Goal: Information Seeking & Learning: Learn about a topic

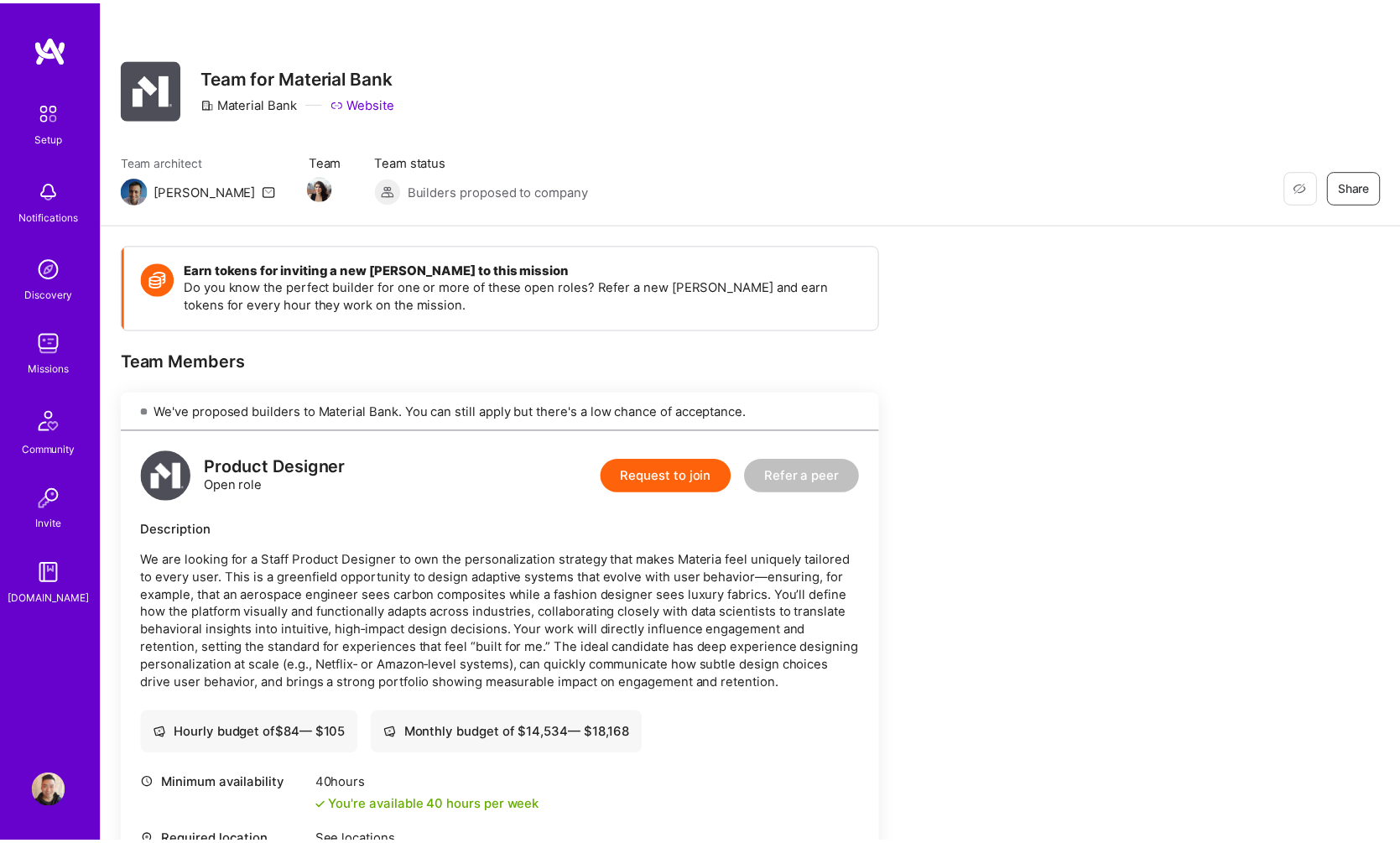
scroll to position [406, 0]
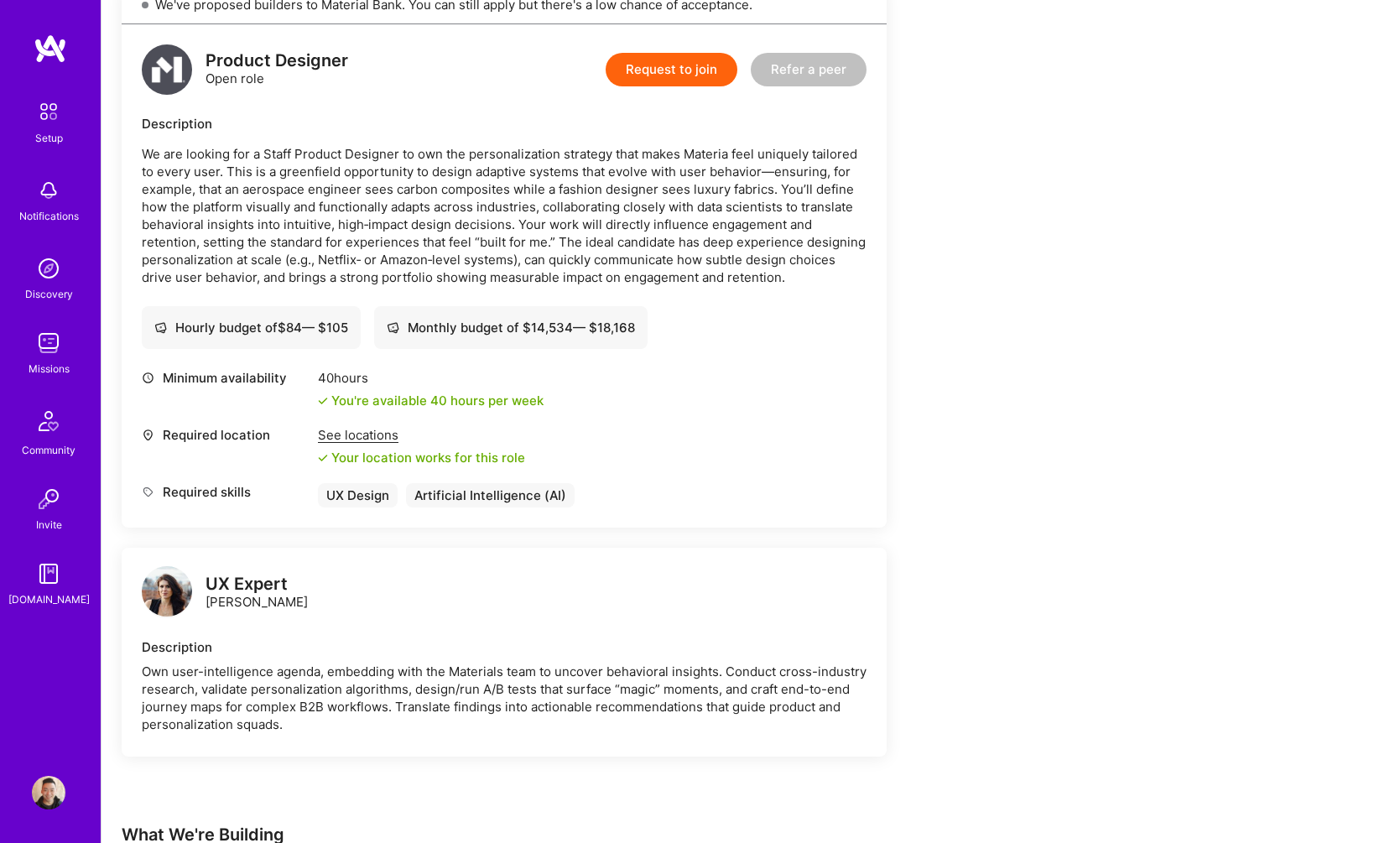
click at [708, 409] on div "Minimum availability 40 hours You're available 40 hours per week Required locat…" at bounding box center [503, 438] width 724 height 138
click at [403, 668] on div "Own user-intelligence agenda, embedding with the Materials team to uncover beha…" at bounding box center [503, 698] width 724 height 71
click at [402, 668] on div "Own user-intelligence agenda, embedding with the Materials team to uncover beha…" at bounding box center [503, 698] width 724 height 71
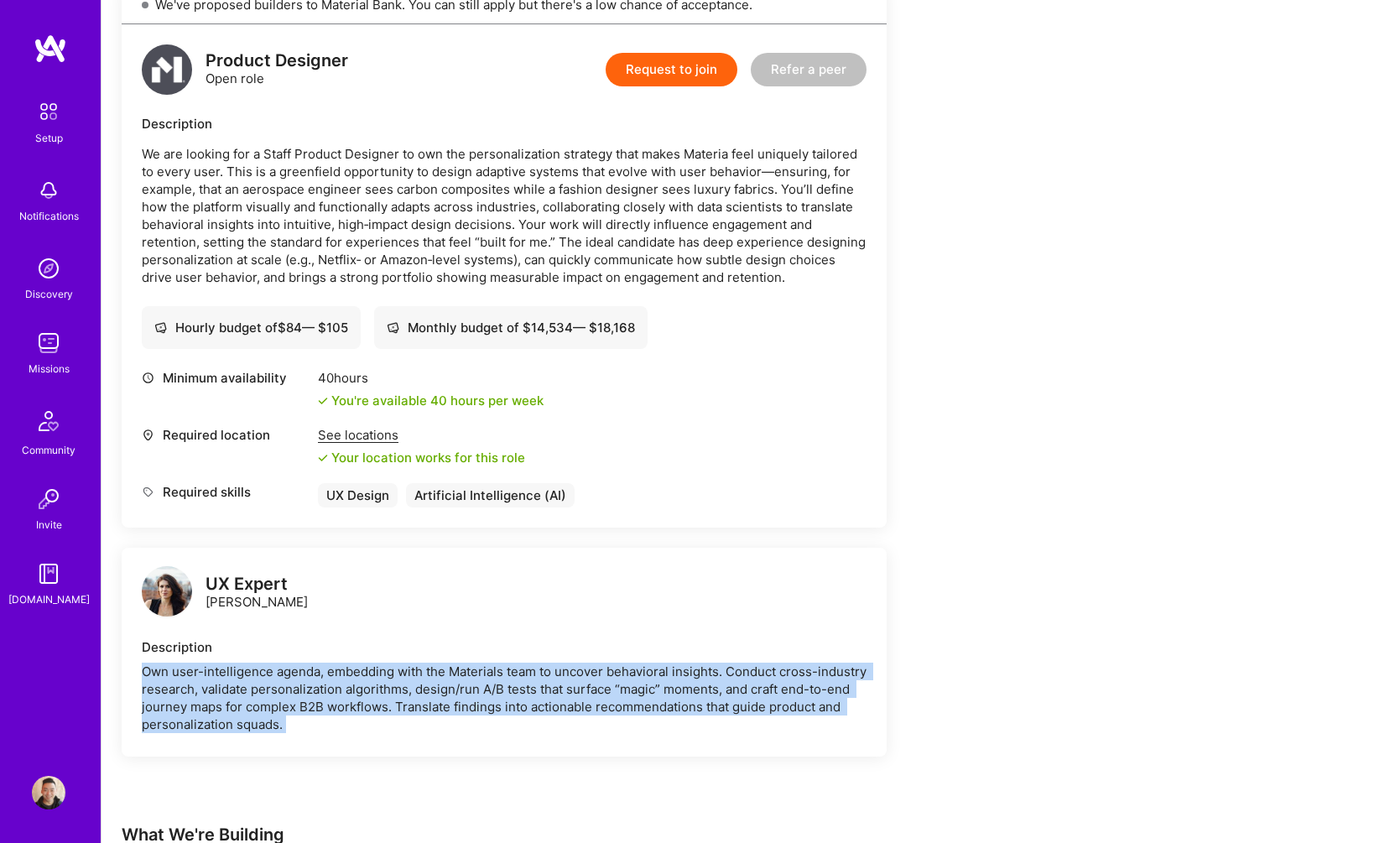
click at [402, 668] on div "Own user-intelligence agenda, embedding with the Materials team to uncover beha…" at bounding box center [503, 698] width 724 height 71
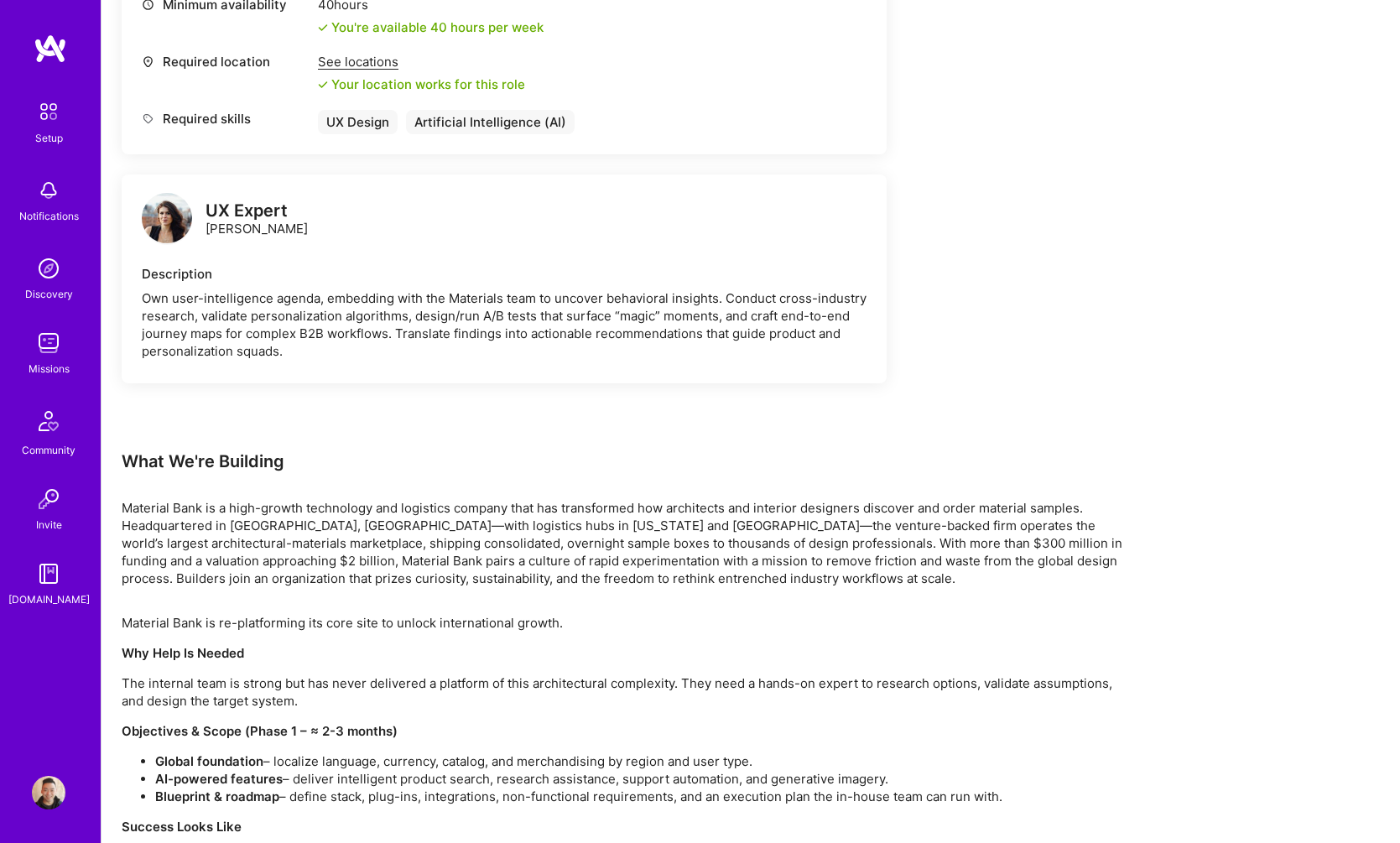
click at [609, 532] on p "Material Bank is a high-growth technology and logistics company that has transf…" at bounding box center [625, 543] width 1006 height 88
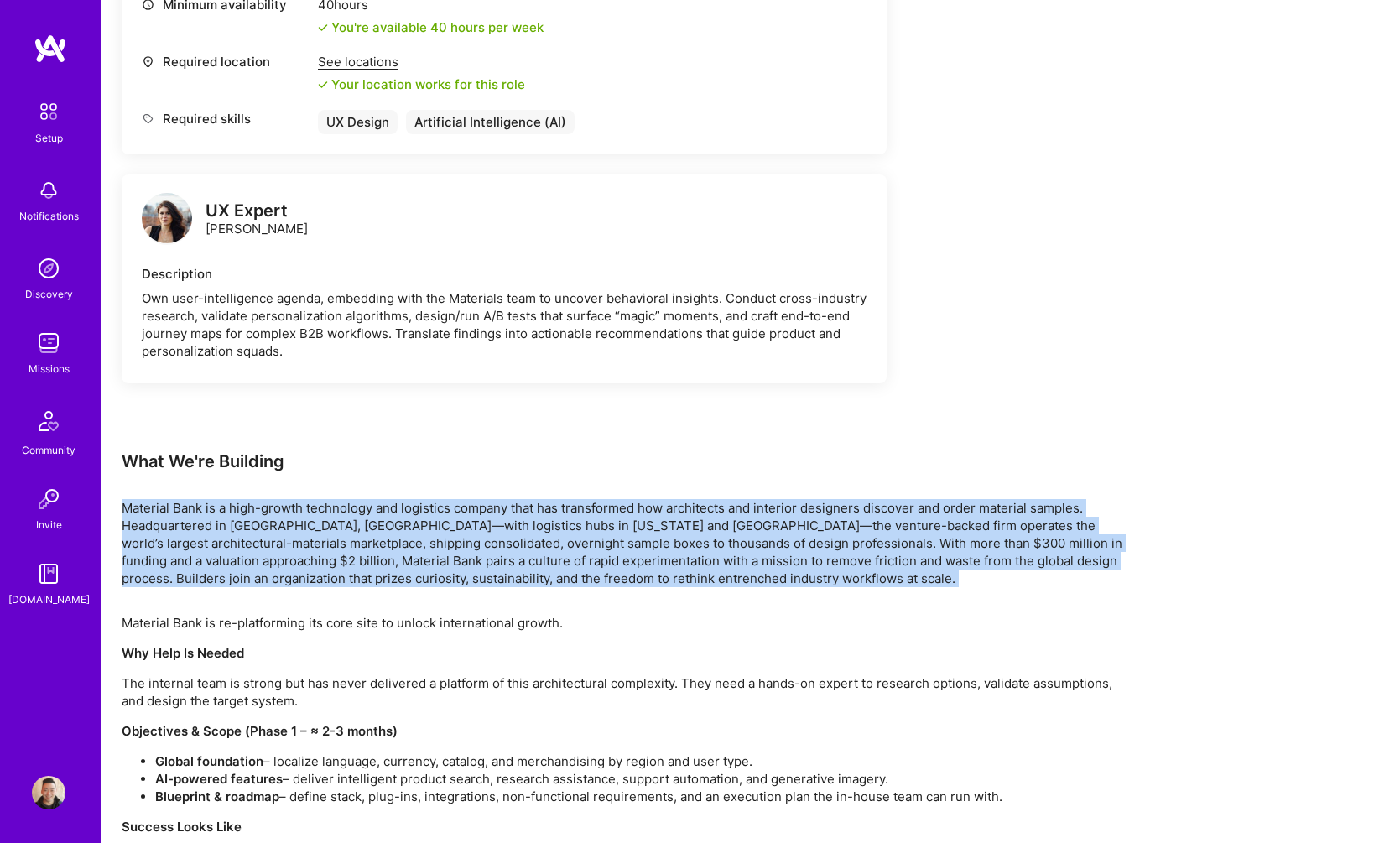
click at [609, 532] on p "Material Bank is a high-growth technology and logistics company that has transf…" at bounding box center [625, 543] width 1006 height 88
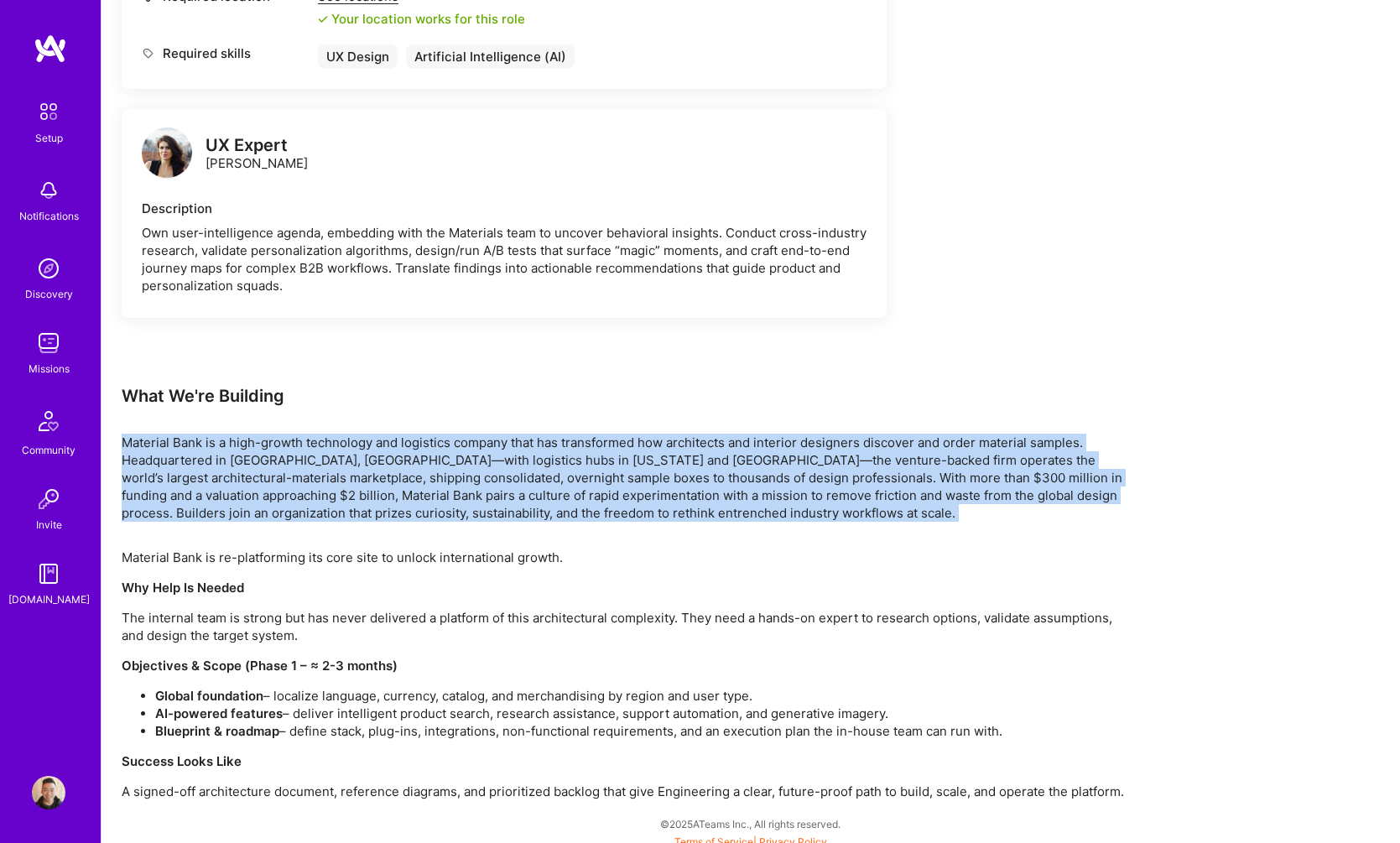
scroll to position [0, 0]
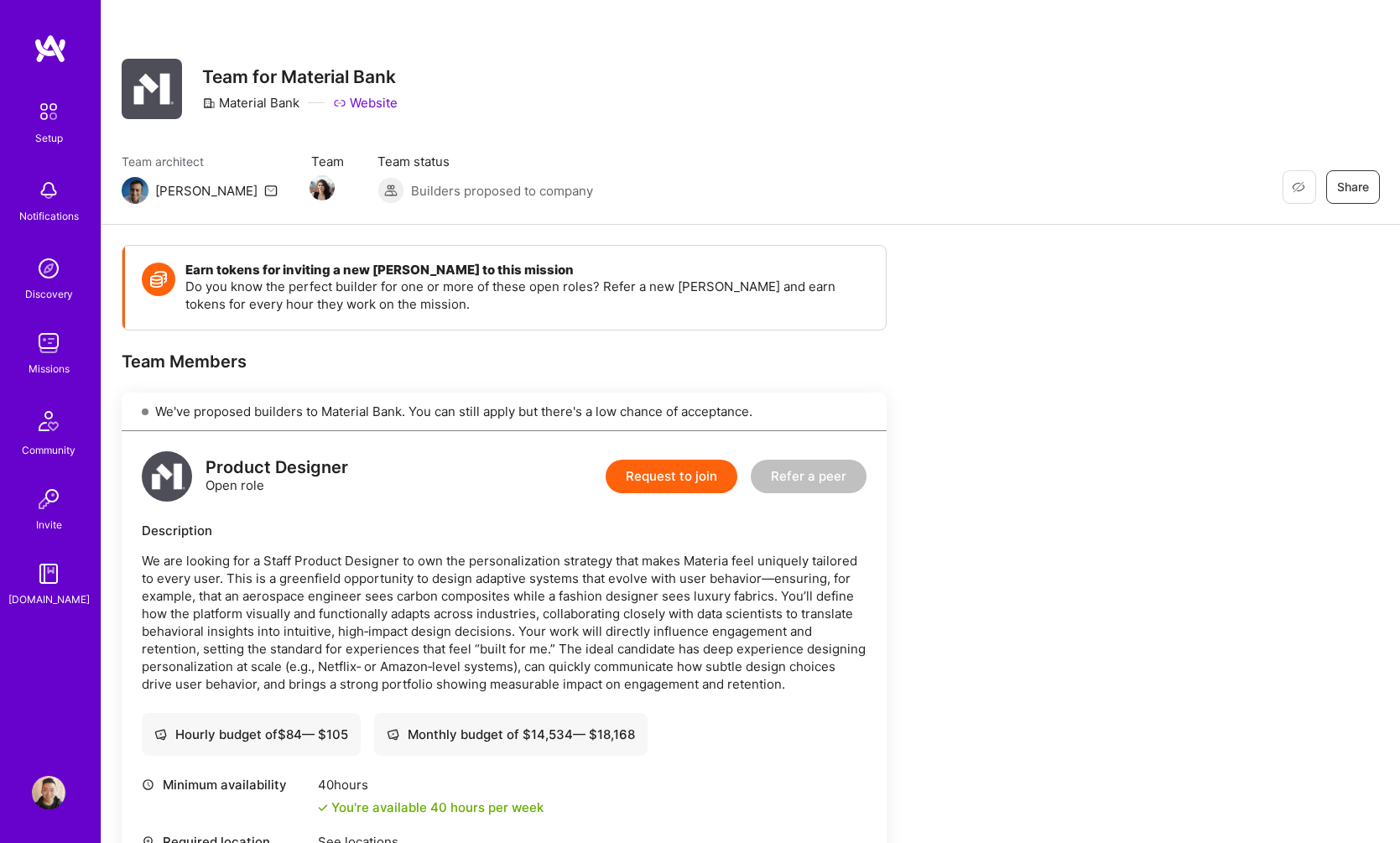
click at [538, 482] on div "Product Designer Open role Request to join Refer a peer" at bounding box center [503, 476] width 724 height 50
click at [466, 656] on p "We are looking for a Staff Product Designer to own the personalization strategy…" at bounding box center [503, 622] width 724 height 140
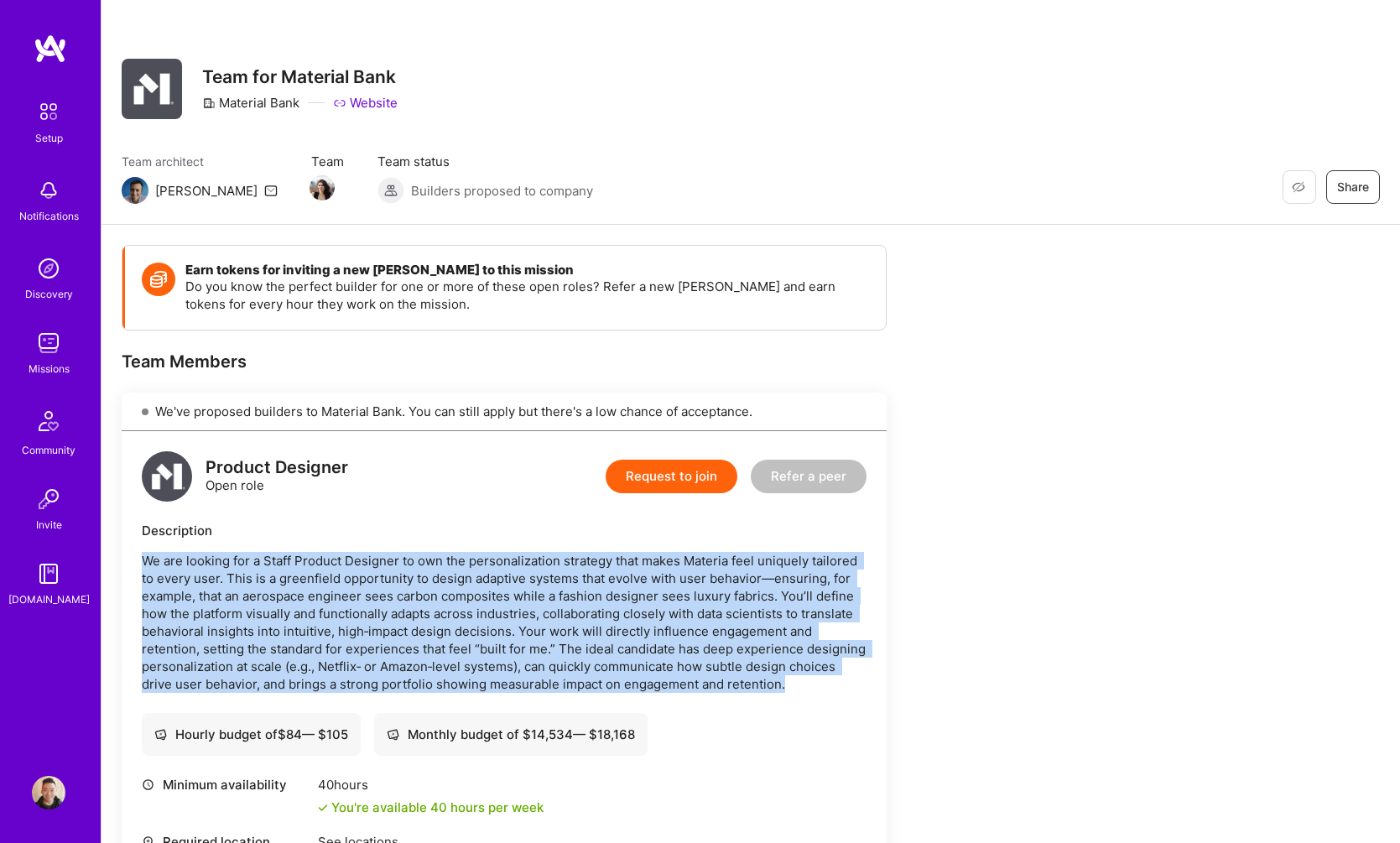
click at [466, 656] on p "We are looking for a Staff Product Designer to own the personalization strategy…" at bounding box center [503, 622] width 724 height 140
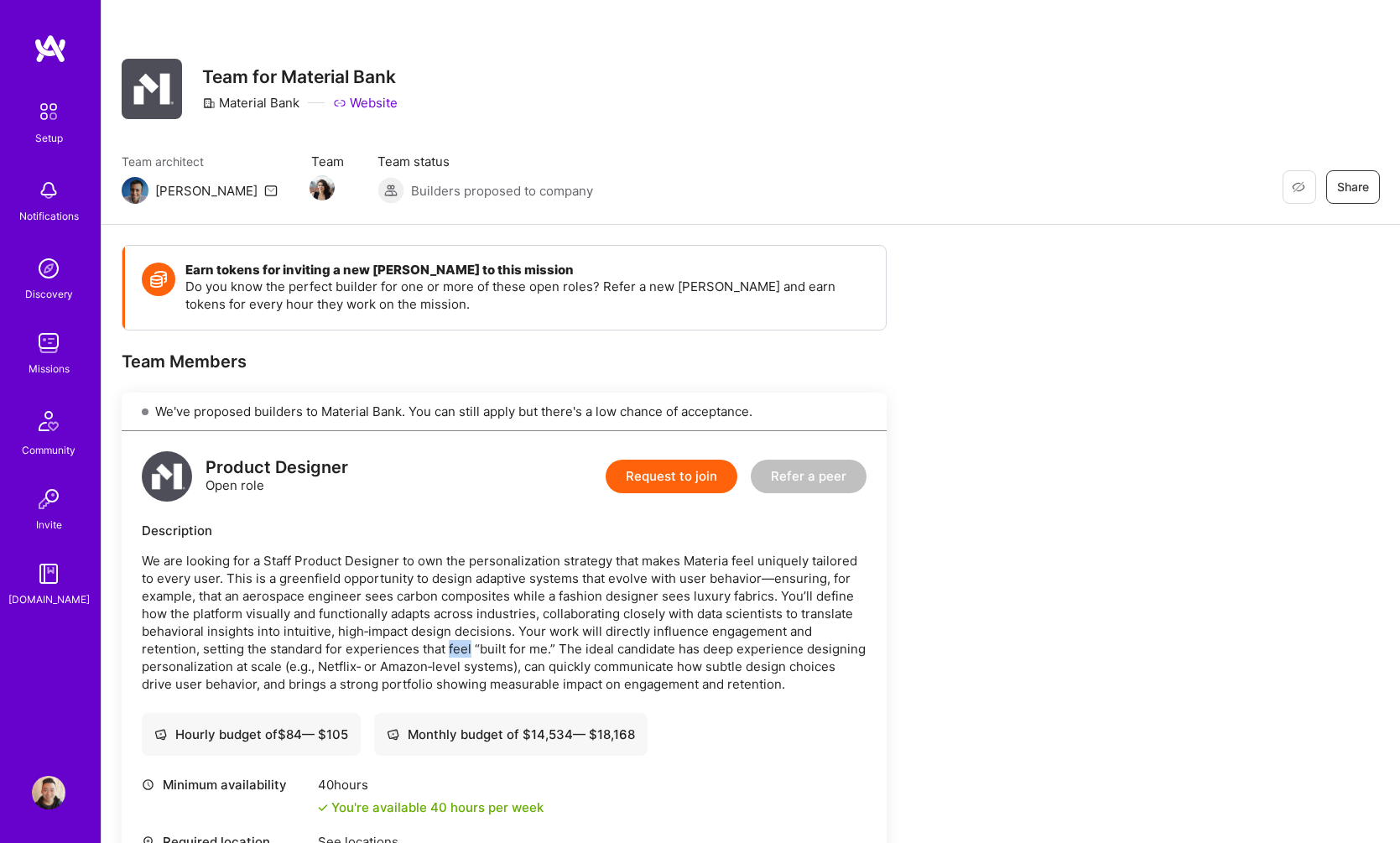
click at [466, 656] on p "We are looking for a Staff Product Designer to own the personalization strategy…" at bounding box center [503, 622] width 724 height 140
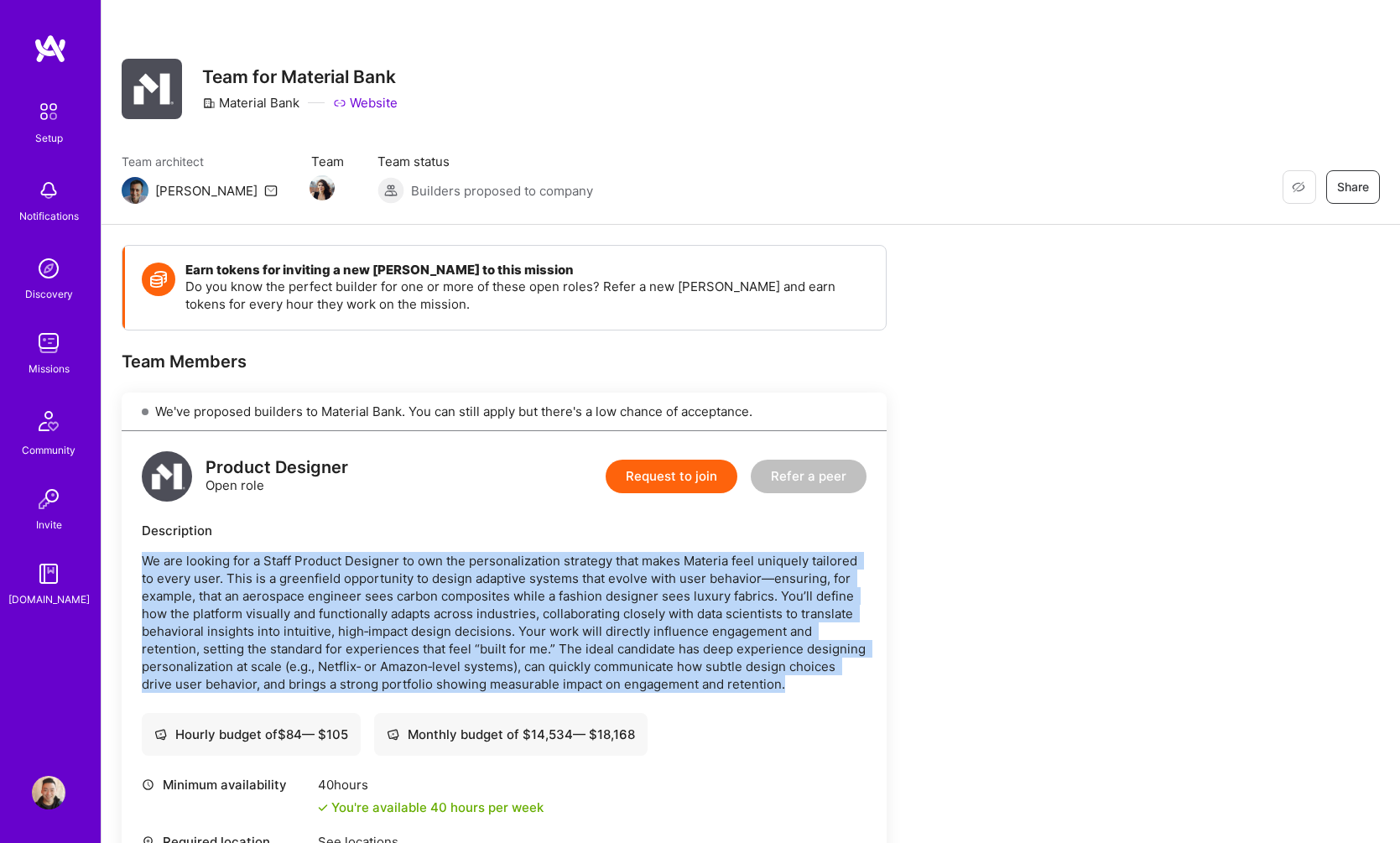
click at [466, 656] on p "We are looking for a Staff Product Designer to own the personalization strategy…" at bounding box center [503, 622] width 724 height 140
click at [466, 652] on p "We are looking for a Staff Product Designer to own the personalization strategy…" at bounding box center [503, 622] width 724 height 140
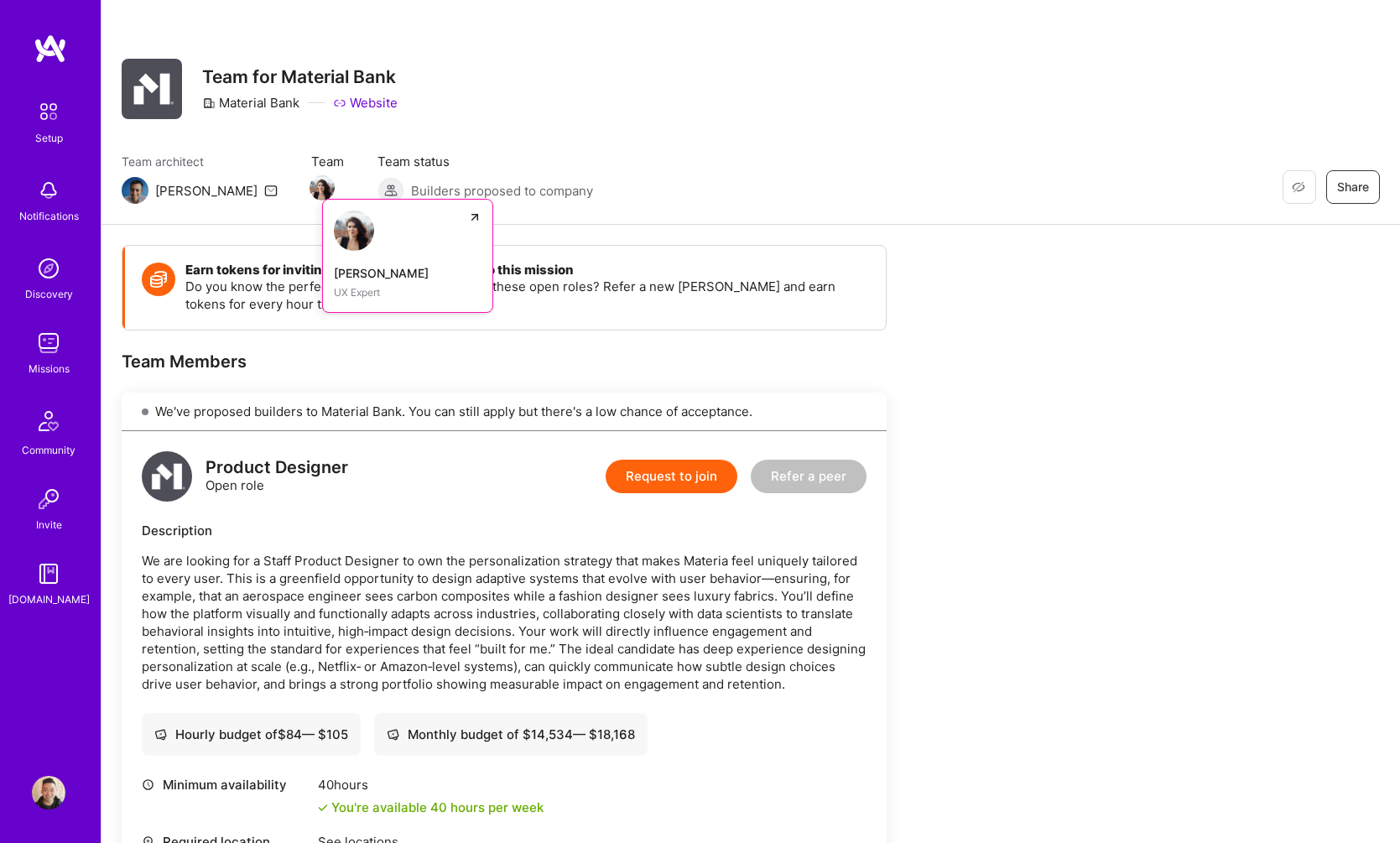
click at [310, 180] on img at bounding box center [322, 188] width 25 height 25
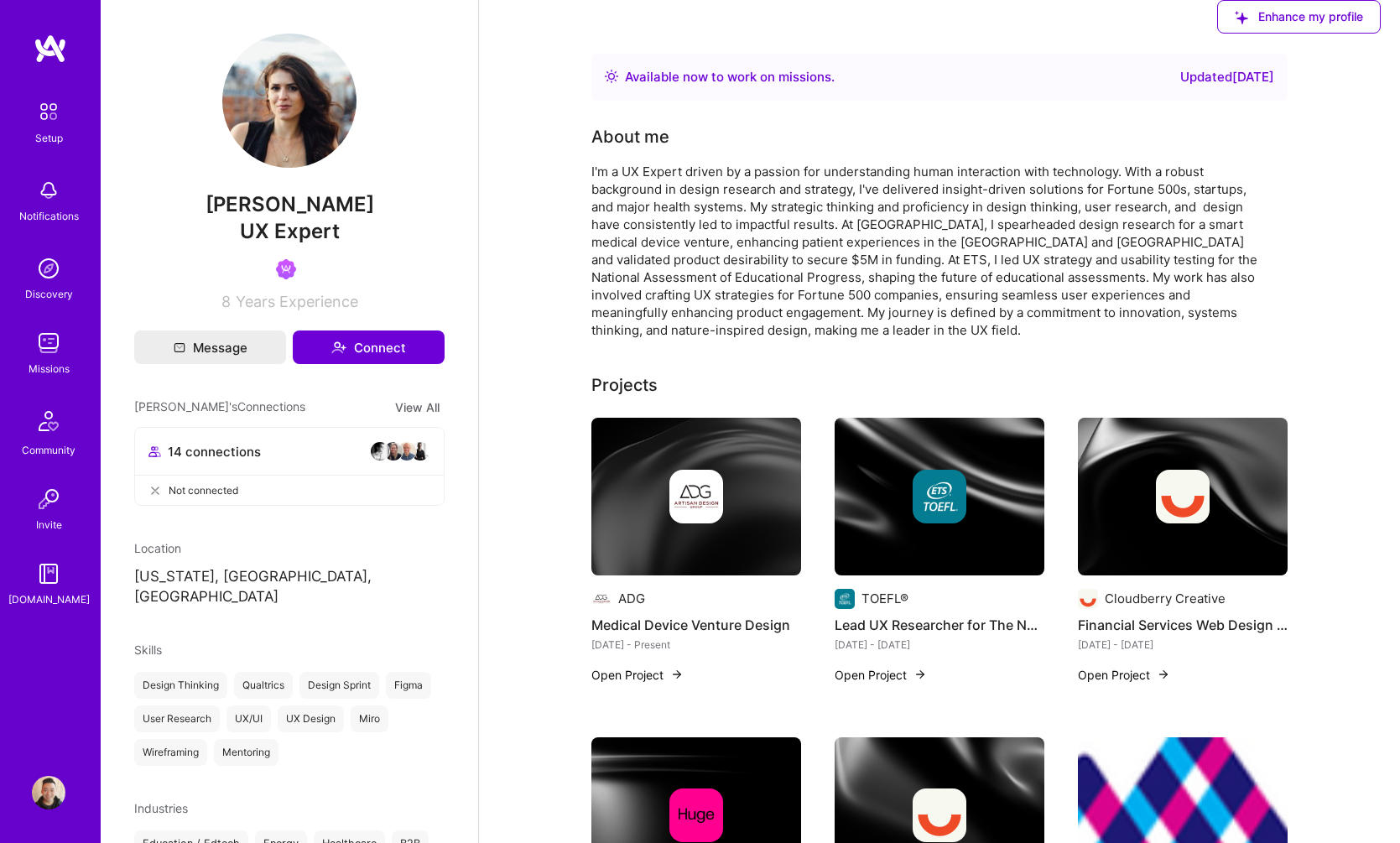
click at [304, 121] on img at bounding box center [289, 100] width 134 height 134
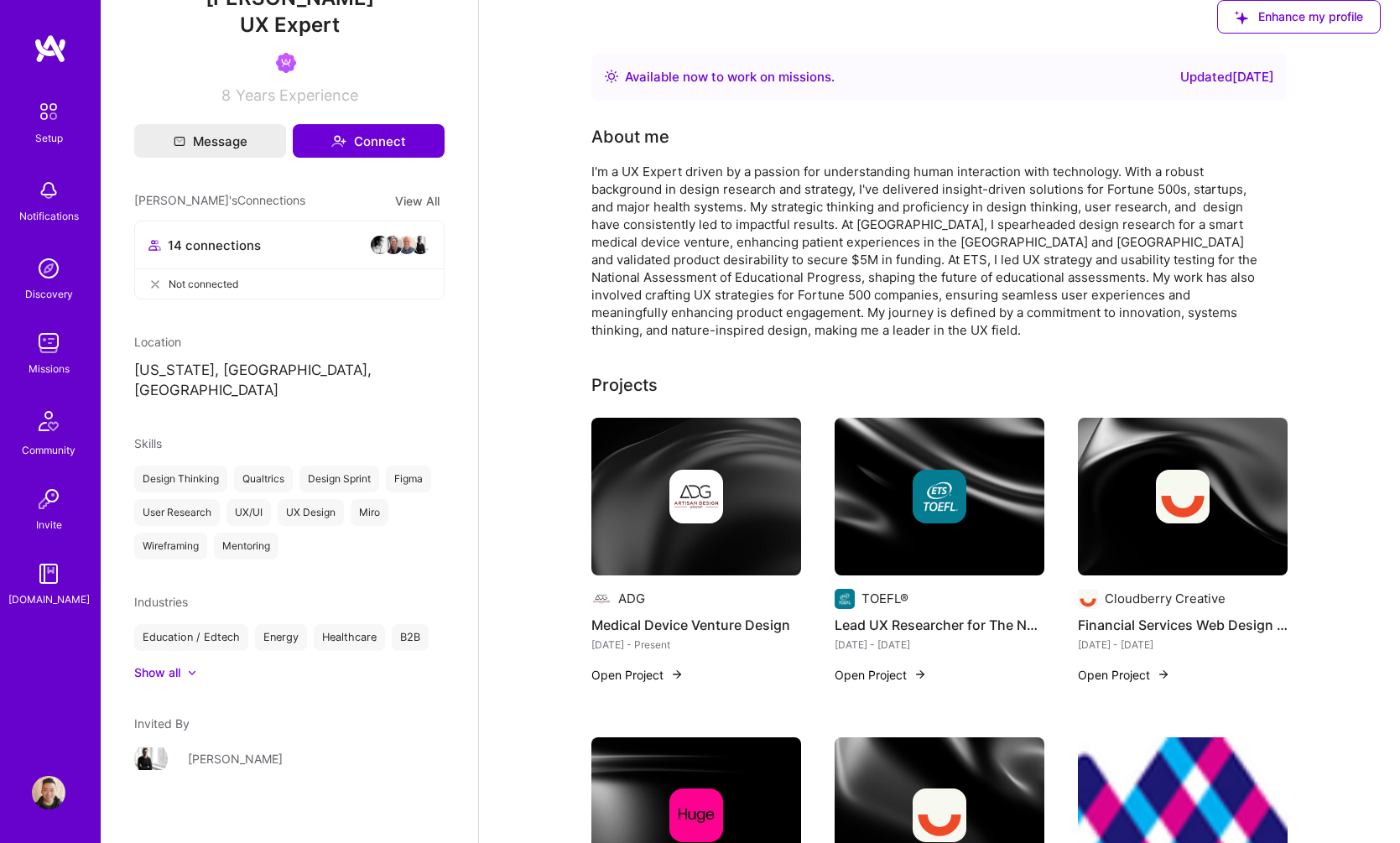
click at [905, 258] on div "I'm a UX Expert driven by a passion for understanding human interaction with te…" at bounding box center [926, 250] width 671 height 176
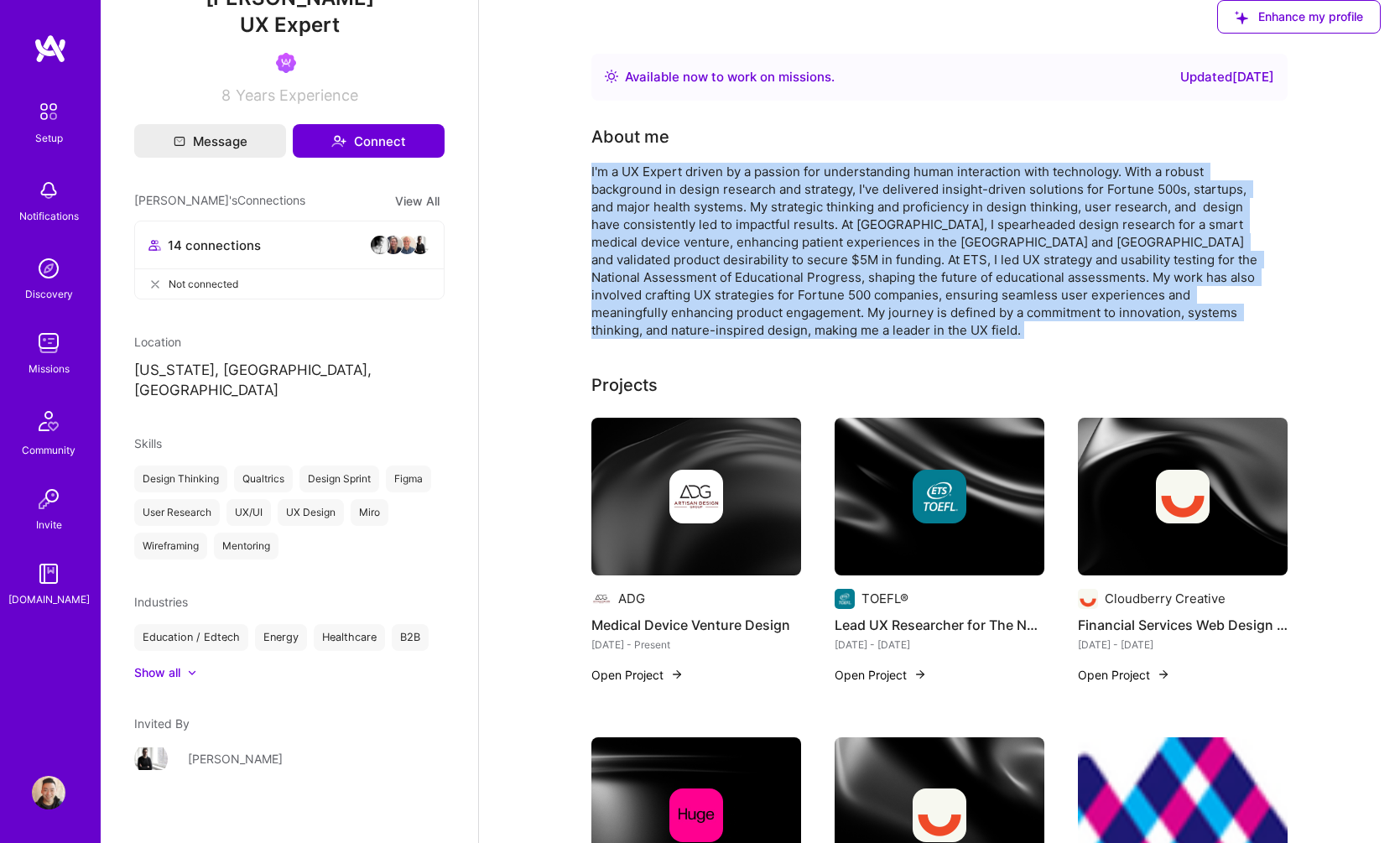
click at [905, 258] on div "I'm a UX Expert driven by a passion for understanding human interaction with te…" at bounding box center [926, 250] width 671 height 176
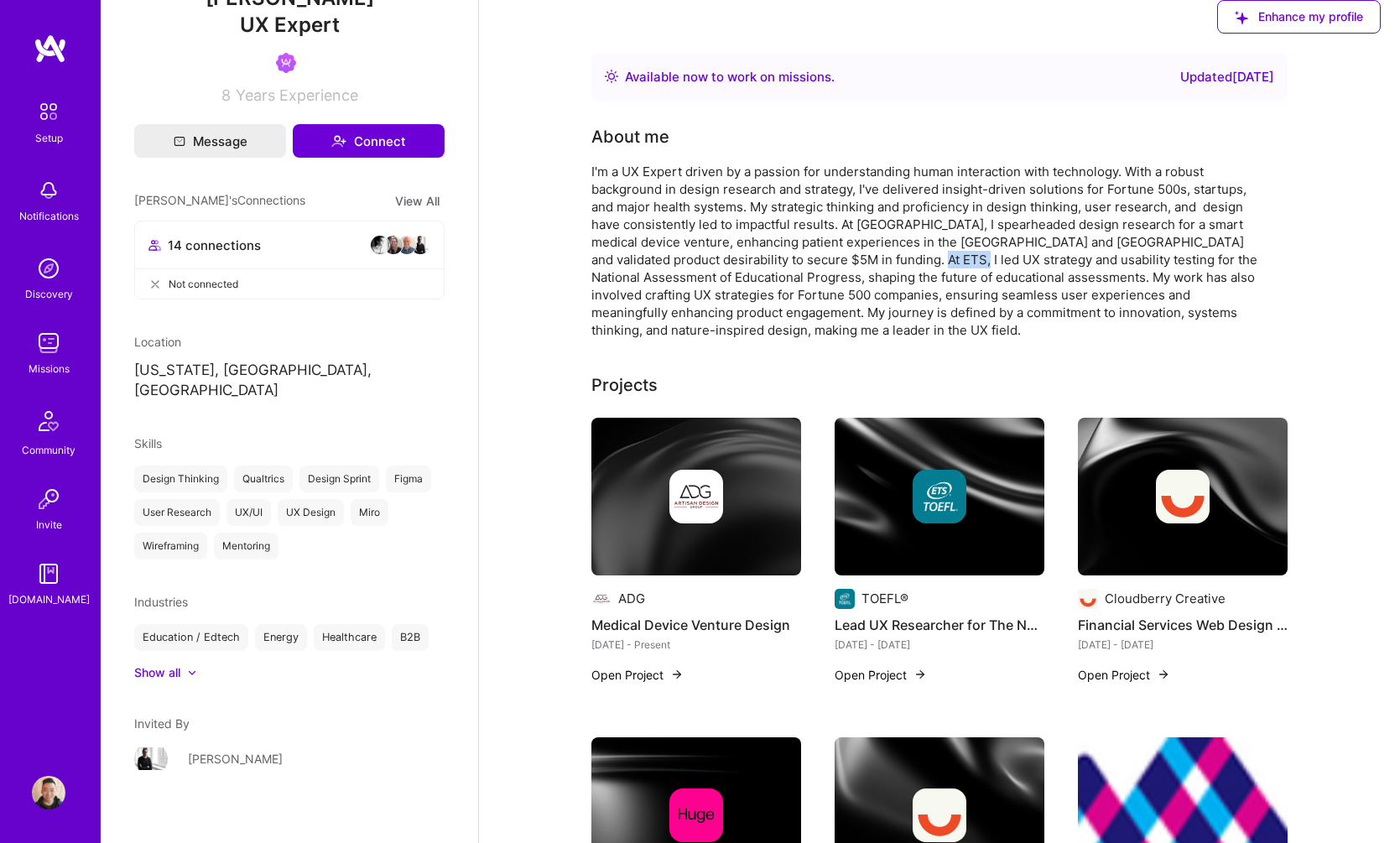
click at [905, 258] on div "I'm a UX Expert driven by a passion for understanding human interaction with te…" at bounding box center [926, 250] width 671 height 176
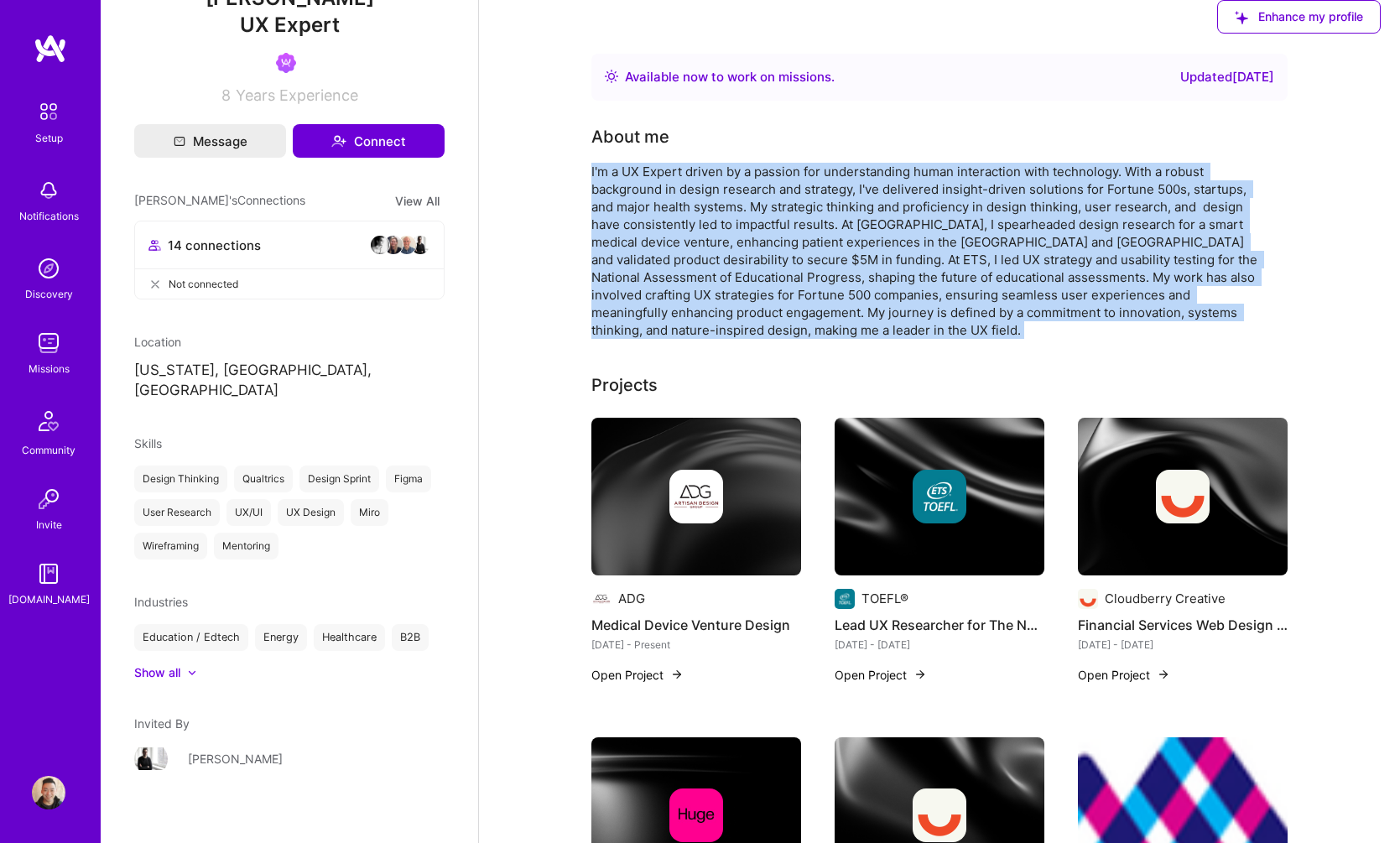
click at [905, 258] on div "I'm a UX Expert driven by a passion for understanding human interaction with te…" at bounding box center [926, 250] width 671 height 176
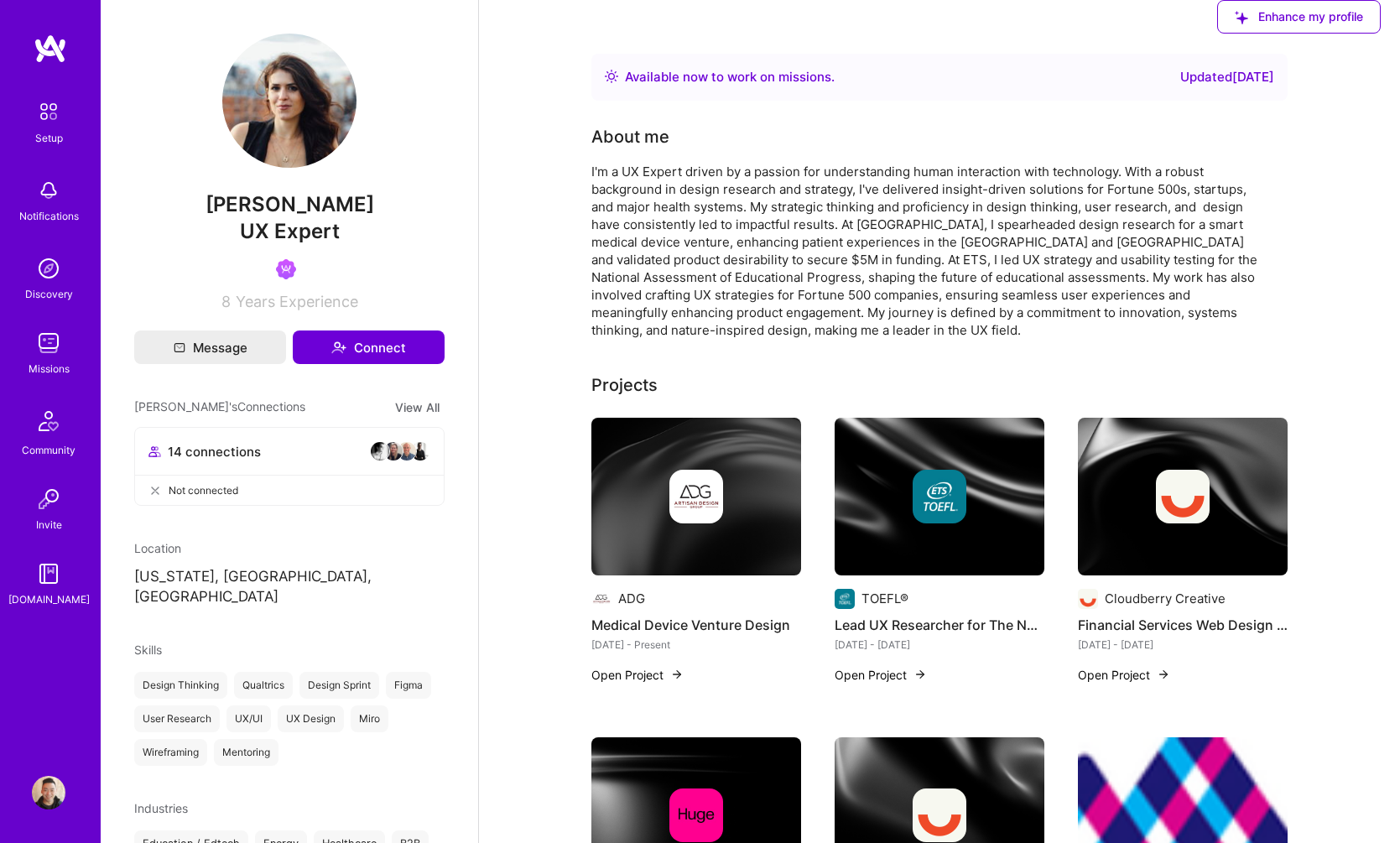
click at [53, 114] on img at bounding box center [49, 112] width 35 height 35
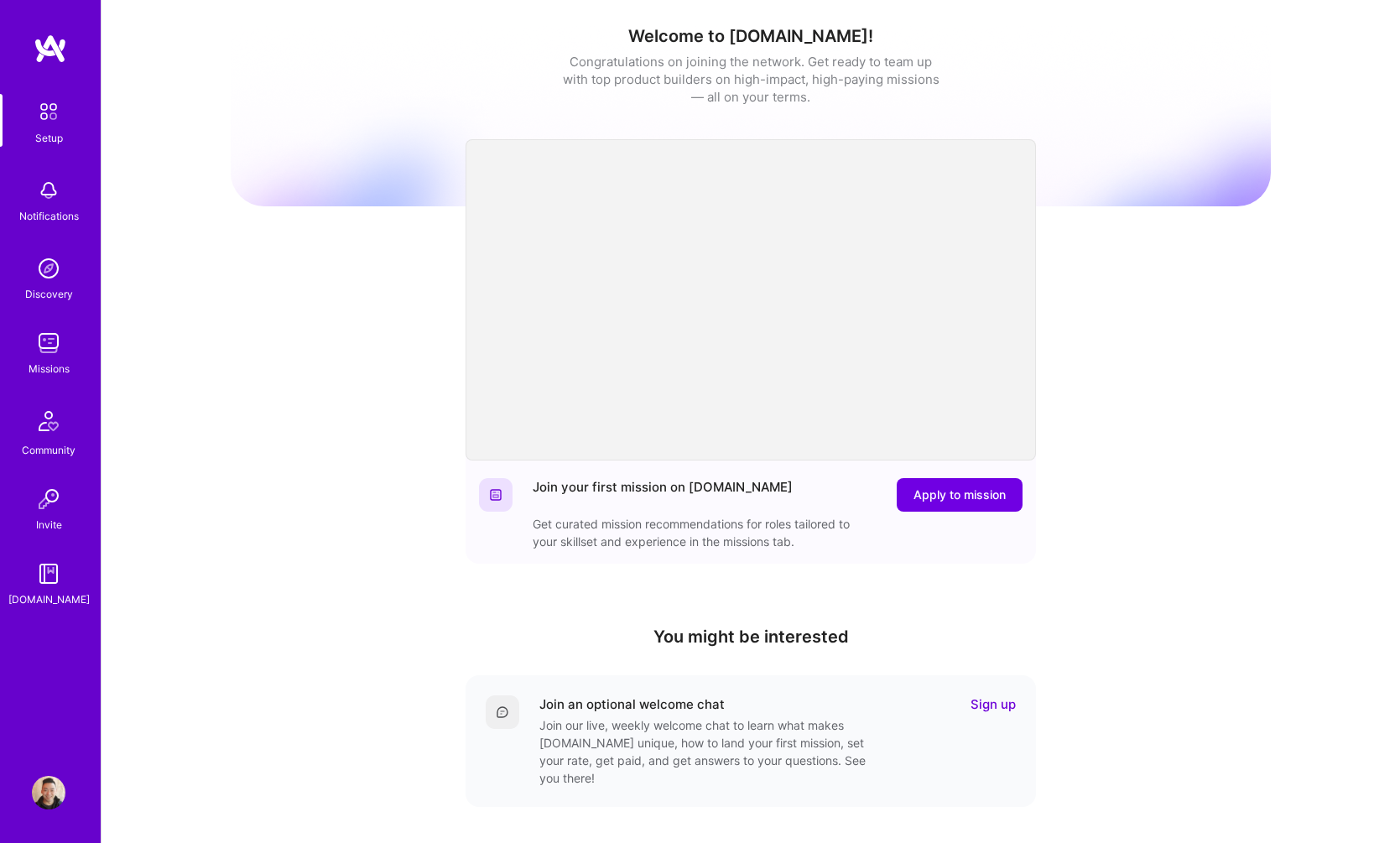
scroll to position [243, 0]
